Goal: Task Accomplishment & Management: Manage account settings

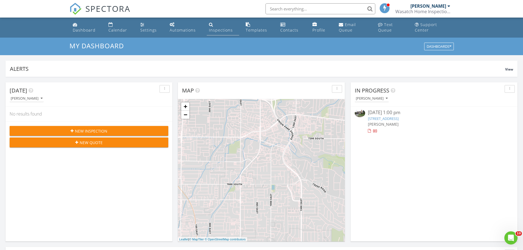
click at [211, 28] on div "Inspections" at bounding box center [221, 29] width 24 height 5
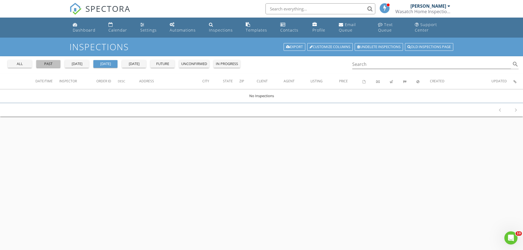
click at [53, 63] on div "past" at bounding box center [48, 63] width 20 height 5
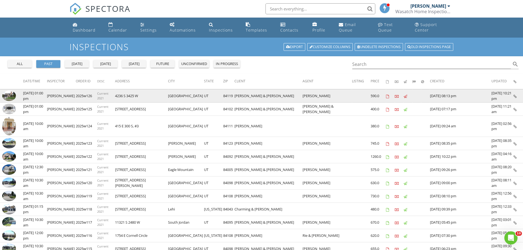
click at [11, 95] on img at bounding box center [9, 96] width 14 height 10
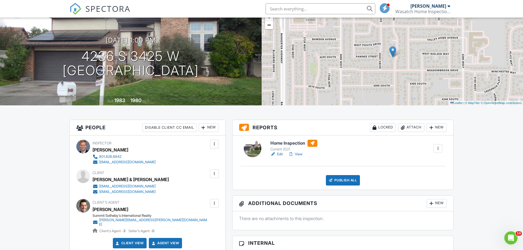
scroll to position [27, 0]
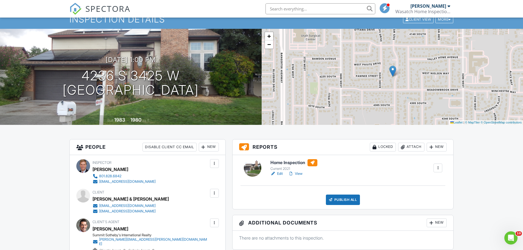
click at [279, 174] on link "Edit" at bounding box center [276, 173] width 12 height 5
